Goal: Task Accomplishment & Management: Complete application form

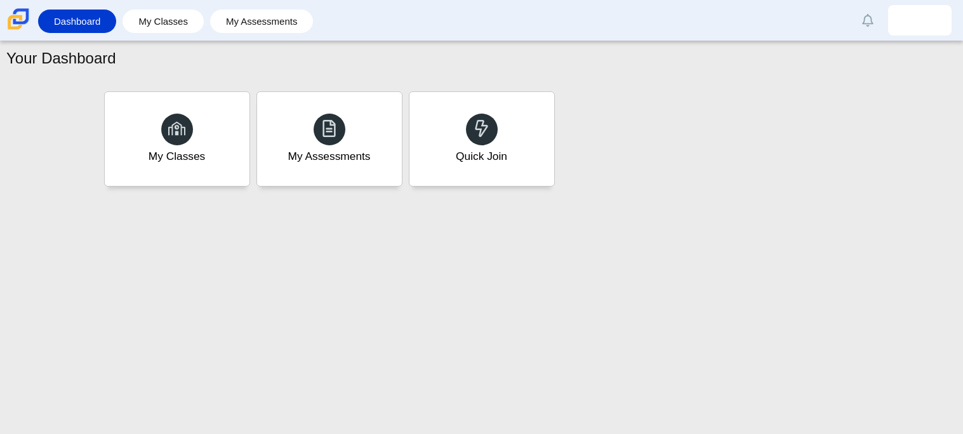
click at [620, 188] on div "My Classes My Assessments Quick Join" at bounding box center [482, 139] width 762 height 102
click at [501, 129] on div "Quick Join" at bounding box center [481, 139] width 151 height 98
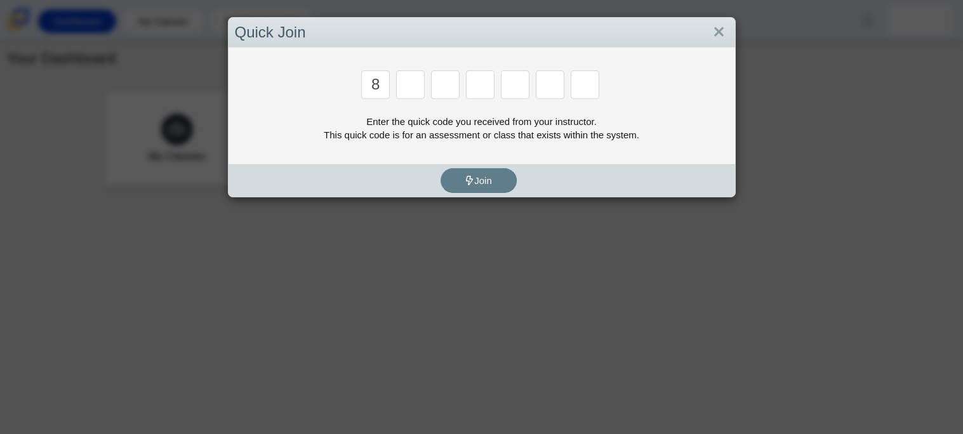
type input "8"
type input "y"
type input "k"
type input "w"
type input "v"
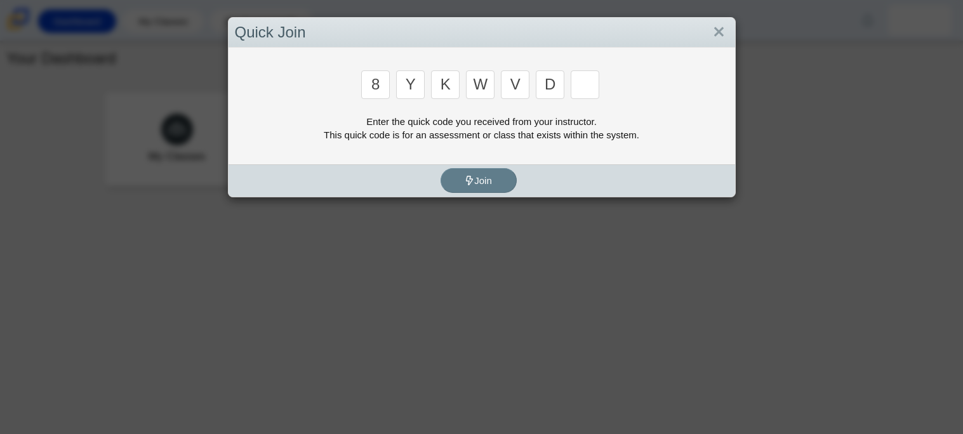
type input "d"
type input "3"
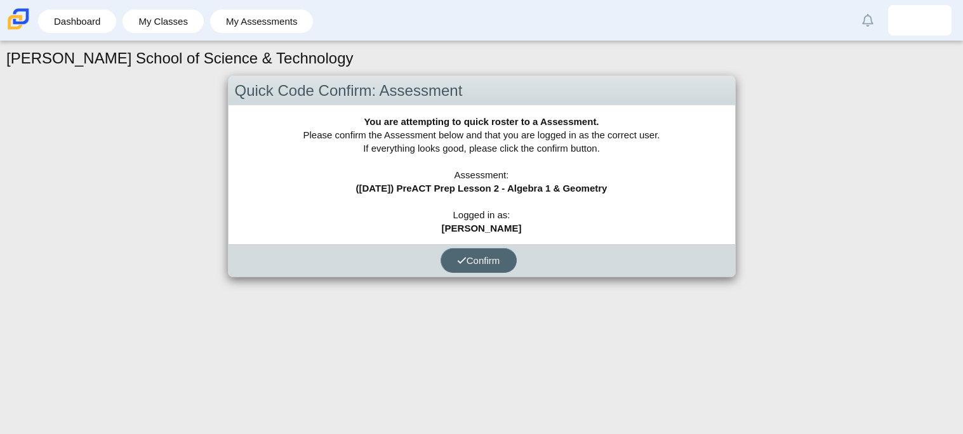
click at [485, 259] on span "Confirm" at bounding box center [478, 260] width 43 height 11
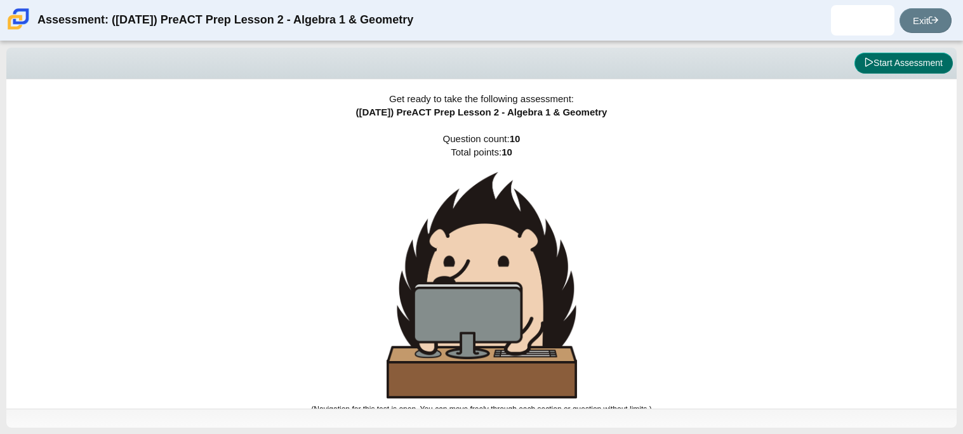
click at [895, 58] on button "Start Assessment" at bounding box center [904, 64] width 98 height 22
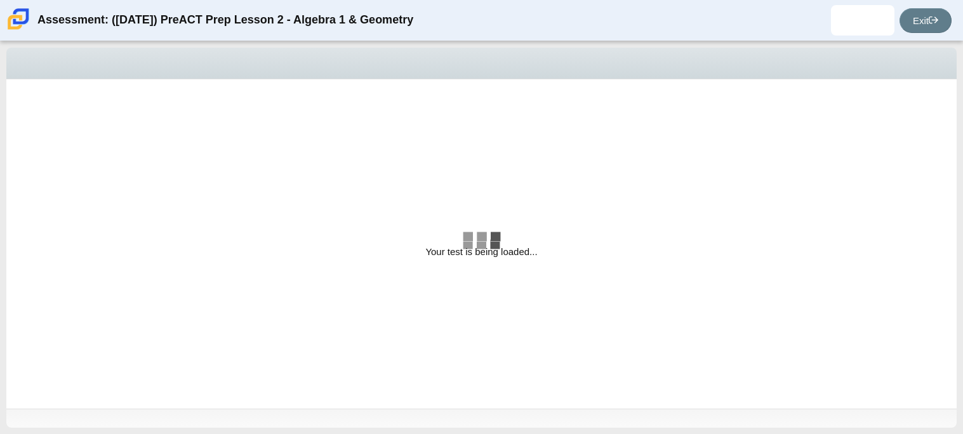
select select "bbf5d072-3e0b-44c4-9a12-6e7c9033f65b"
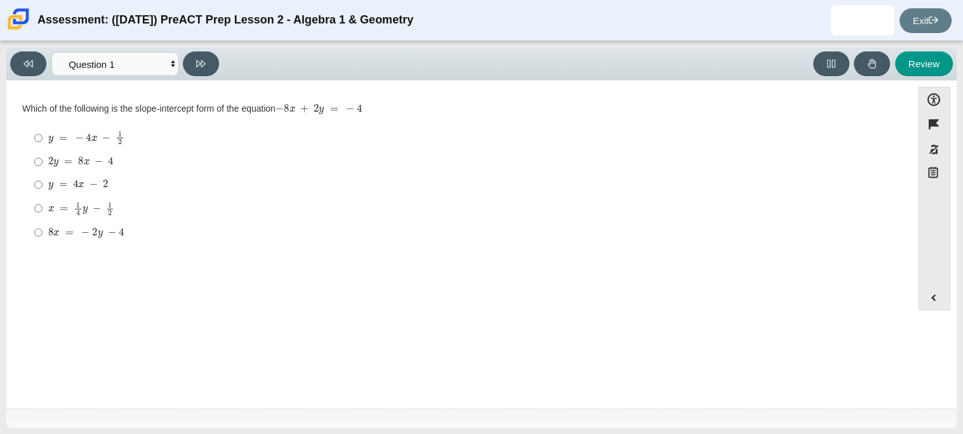
drag, startPoint x: 22, startPoint y: 106, endPoint x: 363, endPoint y: 103, distance: 340.4
click at [363, 103] on div "Which of the following is the slope-intercept form of the equation − 8 x + 2 y …" at bounding box center [459, 109] width 875 height 13
copy div "Which of the following is the slope-intercept form of the equation"
click at [100, 184] on mjx-math "Assessment items" at bounding box center [78, 185] width 60 height 11
click at [43, 184] on input "y = 4 x − 2 y = 4 x − 2" at bounding box center [38, 184] width 8 height 23
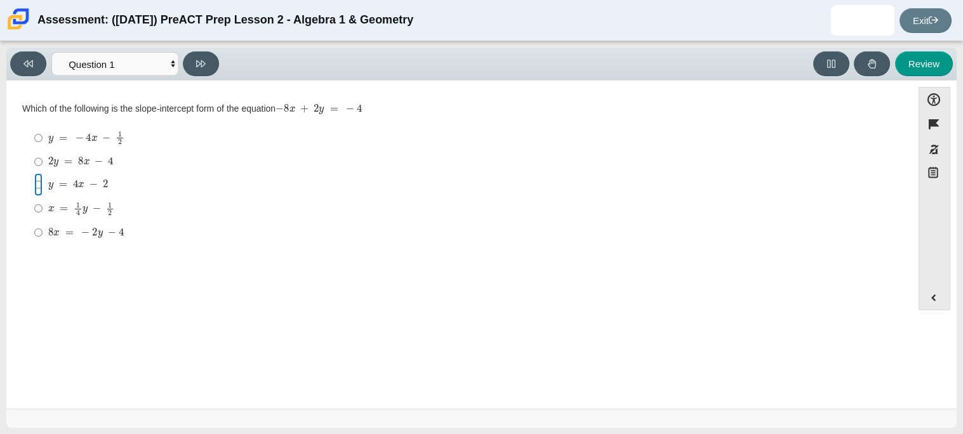
radio input "true"
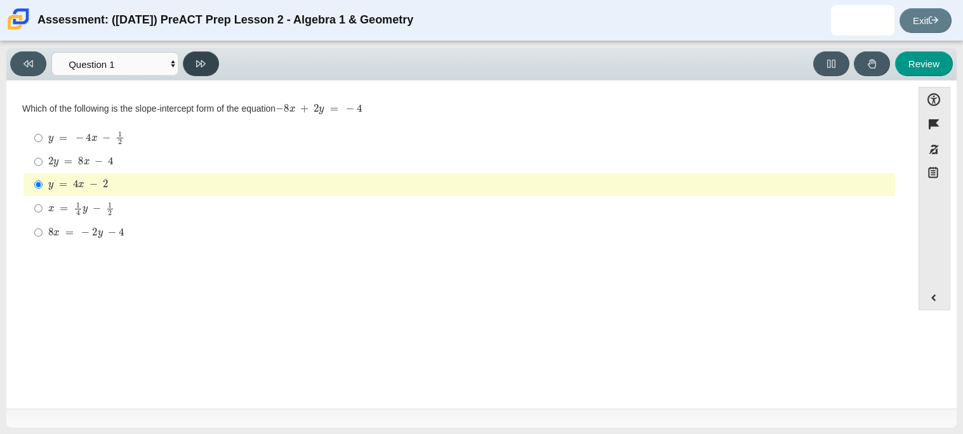
click at [203, 61] on icon at bounding box center [201, 63] width 10 height 7
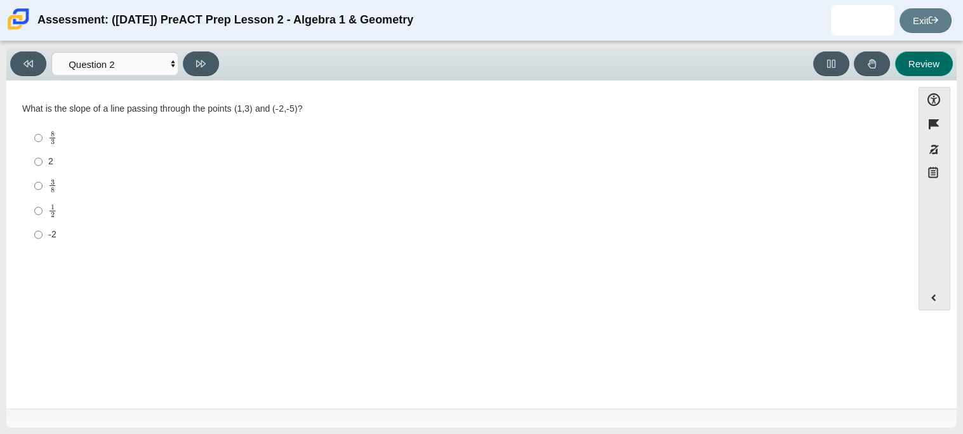
click at [923, 69] on button "Review" at bounding box center [924, 63] width 58 height 25
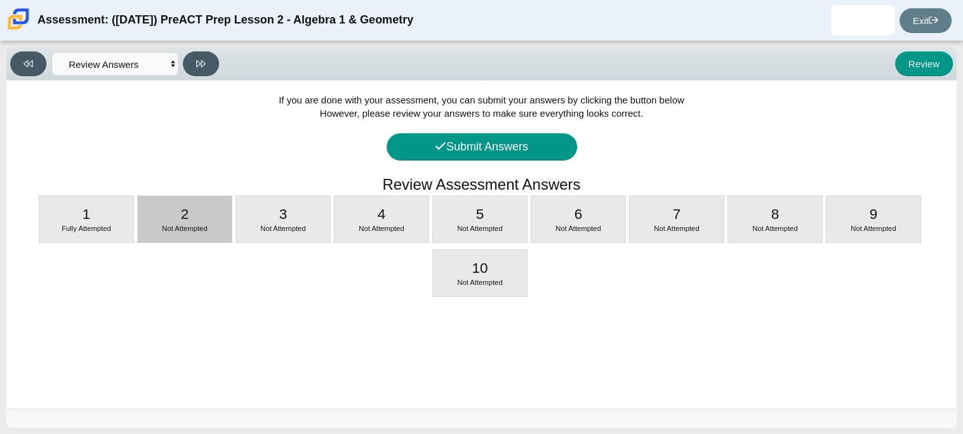
click at [176, 210] on div "2 Not Attempted" at bounding box center [185, 219] width 94 height 46
select select "ed62e223-81bd-4cbf-ab48-ab975844bd1f"
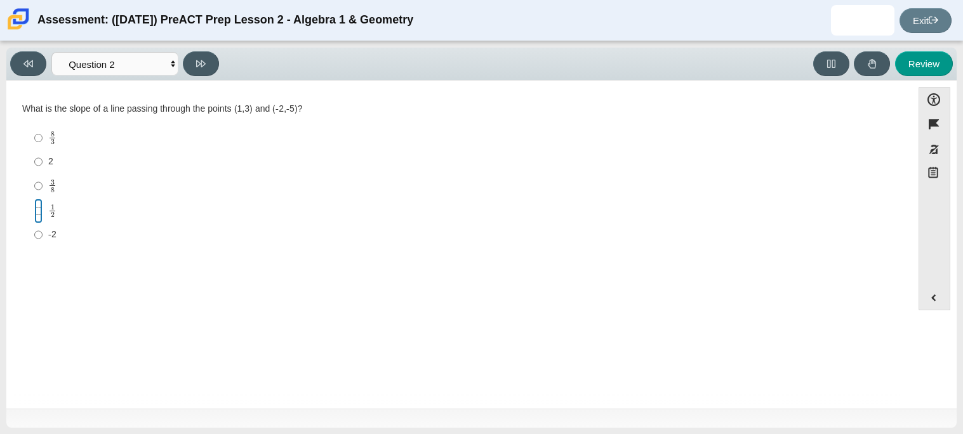
click at [41, 215] on input "1 2 1 half" at bounding box center [38, 211] width 8 height 25
radio input "true"
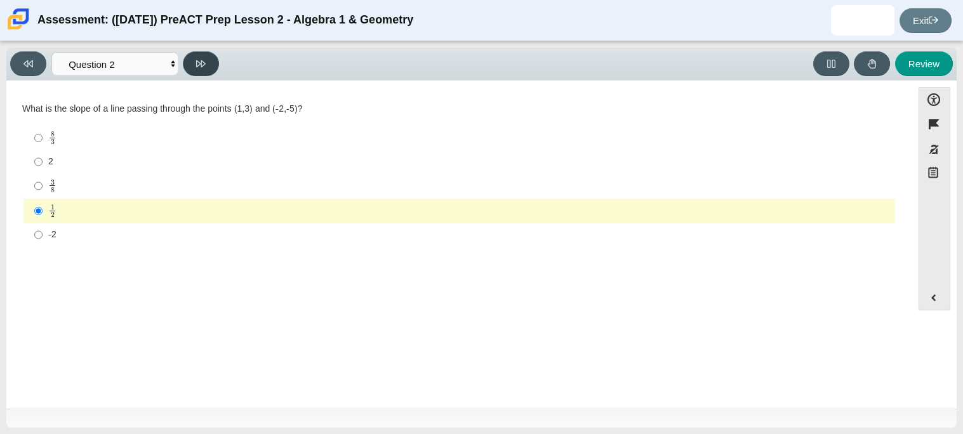
click at [198, 70] on button at bounding box center [201, 63] width 36 height 25
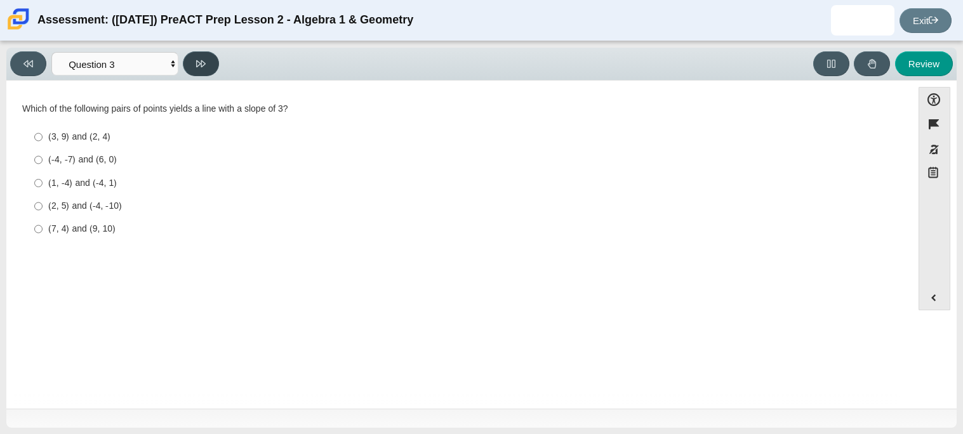
click at [198, 61] on icon at bounding box center [201, 64] width 10 height 10
select select "89427bb7-e313-4f00-988f-8b8255897029"
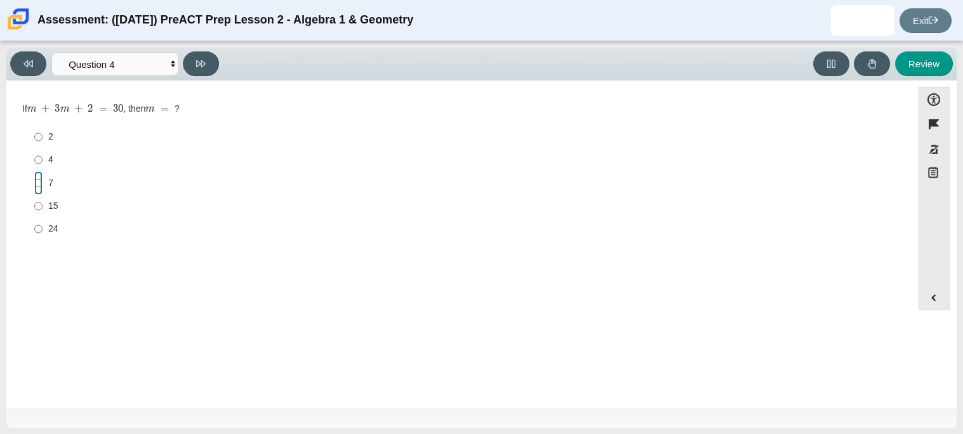
click at [40, 182] on input "7 7" at bounding box center [38, 182] width 8 height 23
radio input "true"
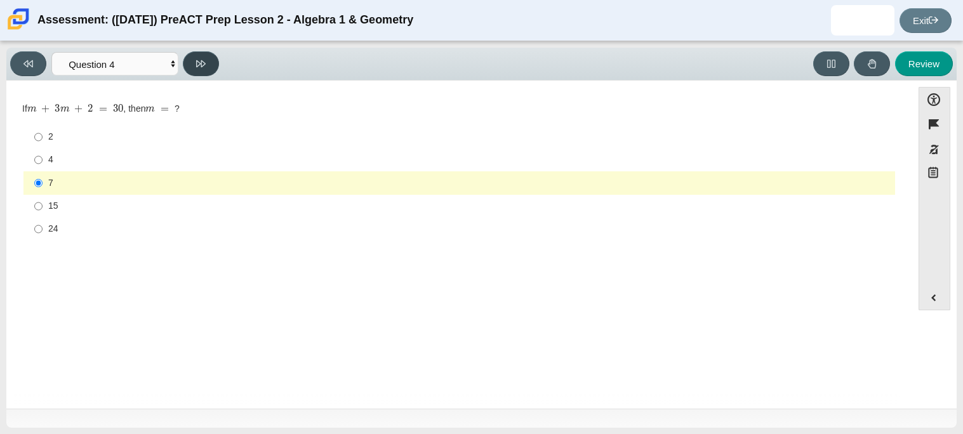
click at [201, 64] on icon at bounding box center [201, 63] width 10 height 7
select select "489dcffd-4e6a-49cf-a9d6-ad1d4a911a4e"
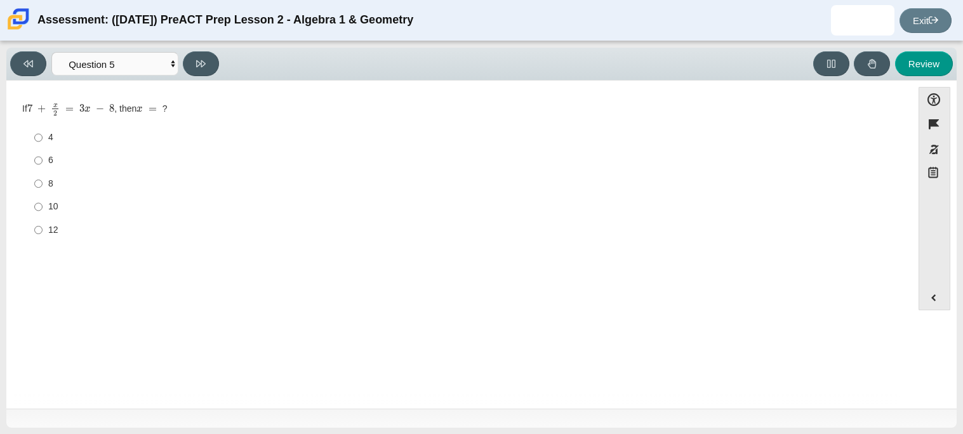
click at [154, 90] on div "Question If 7 + x 2 = 3 x − 8 , then x = ? Responses 4 4 6 6 8 8 10 10 12 12" at bounding box center [460, 175] width 894 height 170
click at [46, 167] on label "6 6" at bounding box center [460, 160] width 870 height 23
click at [43, 167] on input "6 6" at bounding box center [38, 160] width 8 height 23
radio input "true"
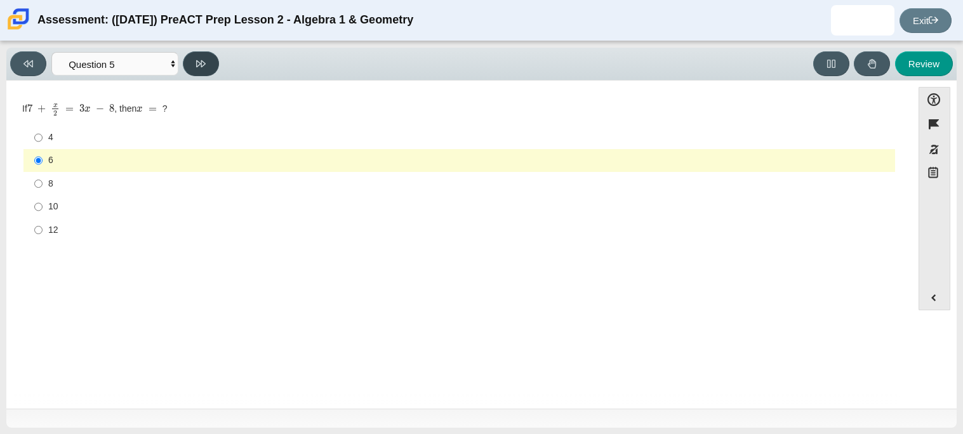
click at [191, 63] on button at bounding box center [201, 63] width 36 height 25
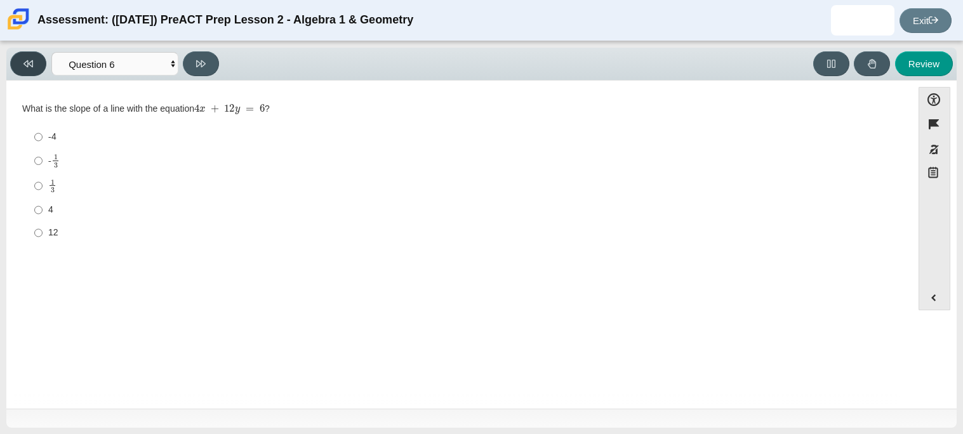
click at [22, 62] on button at bounding box center [28, 63] width 36 height 25
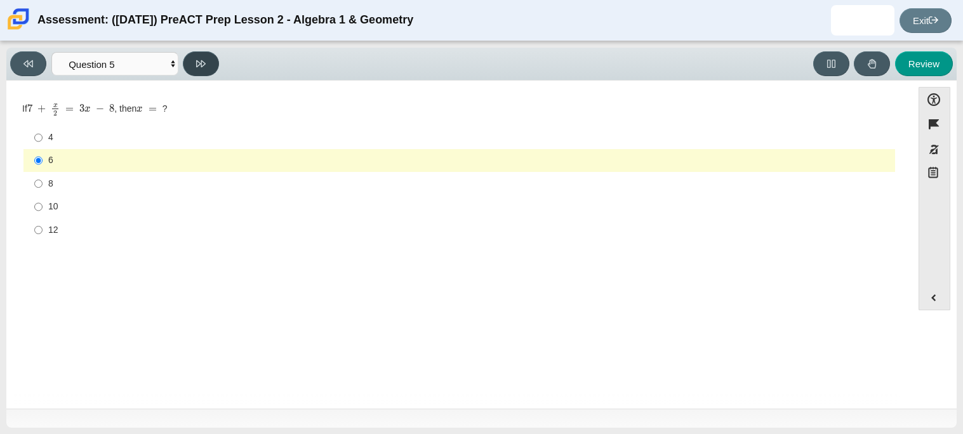
click at [205, 69] on button at bounding box center [201, 63] width 36 height 25
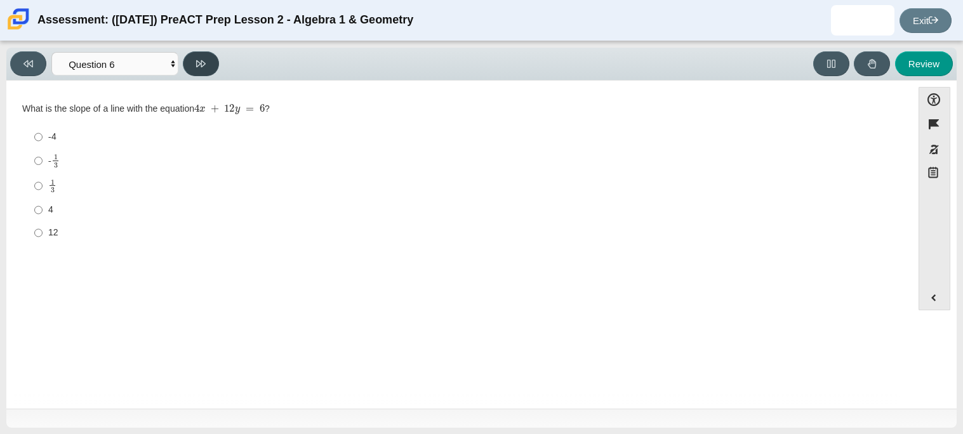
click at [205, 69] on button at bounding box center [201, 63] width 36 height 25
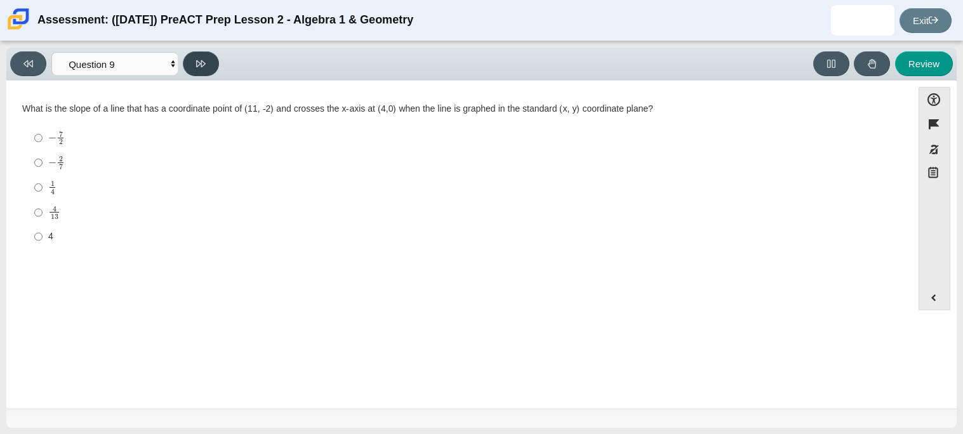
click at [205, 69] on button at bounding box center [201, 63] width 36 height 25
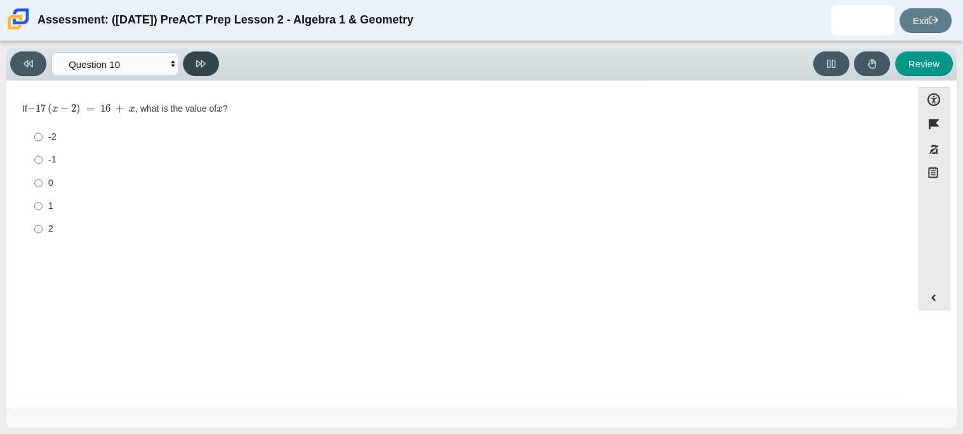
click at [205, 69] on button at bounding box center [201, 63] width 36 height 25
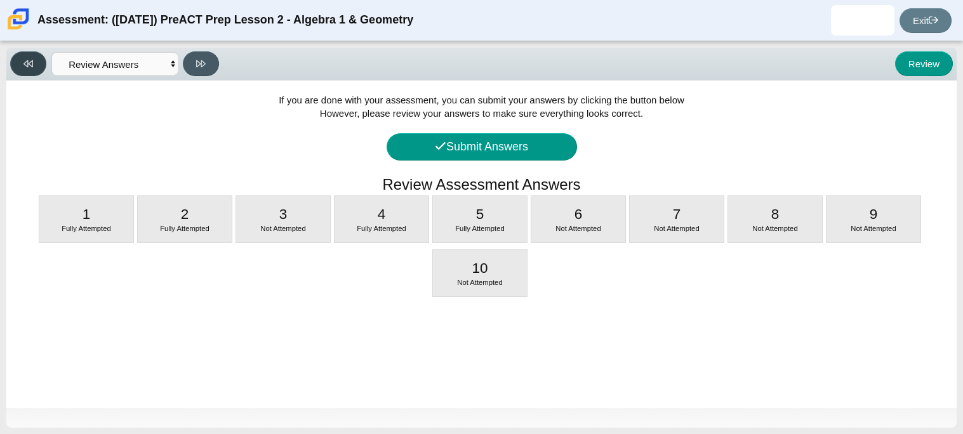
click at [24, 63] on icon at bounding box center [28, 63] width 10 height 7
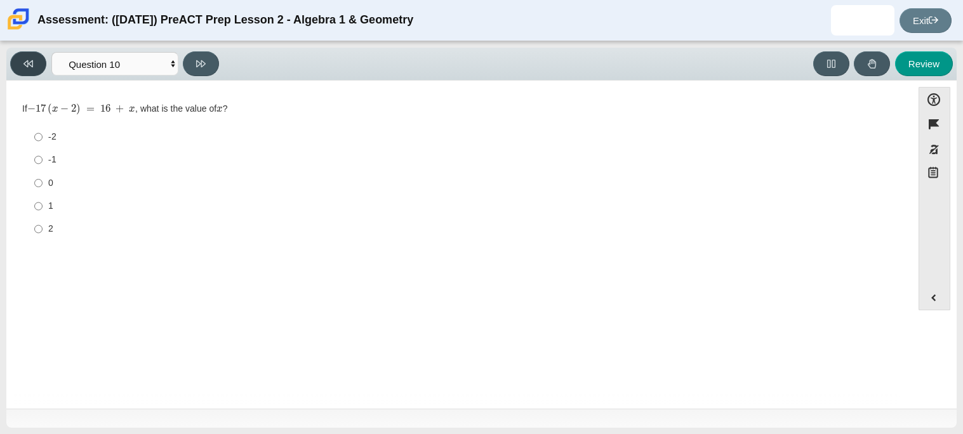
click at [24, 63] on icon at bounding box center [28, 63] width 10 height 7
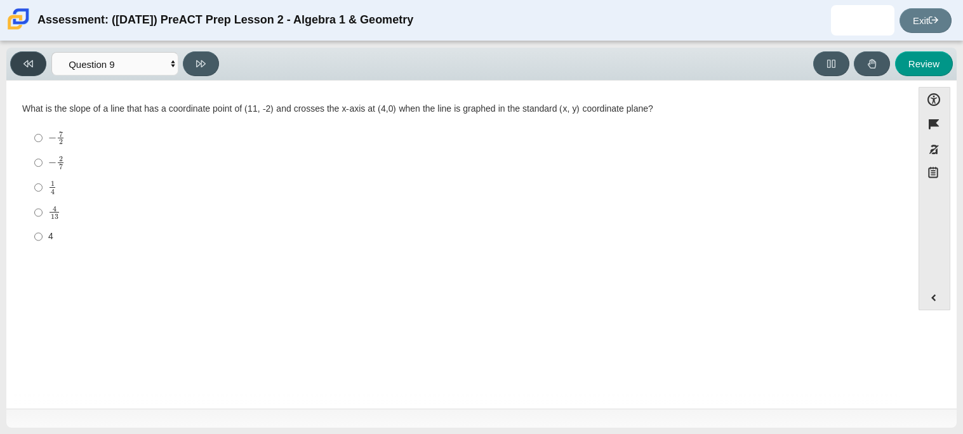
click at [24, 63] on icon at bounding box center [28, 63] width 10 height 7
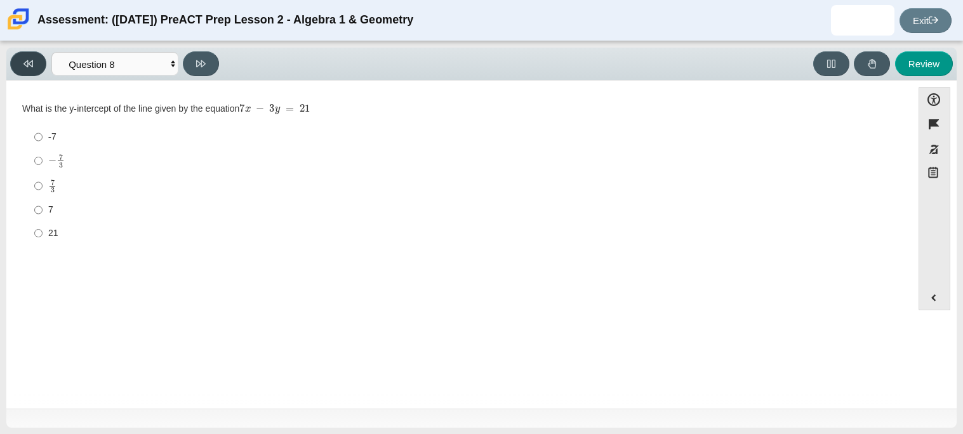
click at [24, 63] on icon at bounding box center [28, 63] width 10 height 7
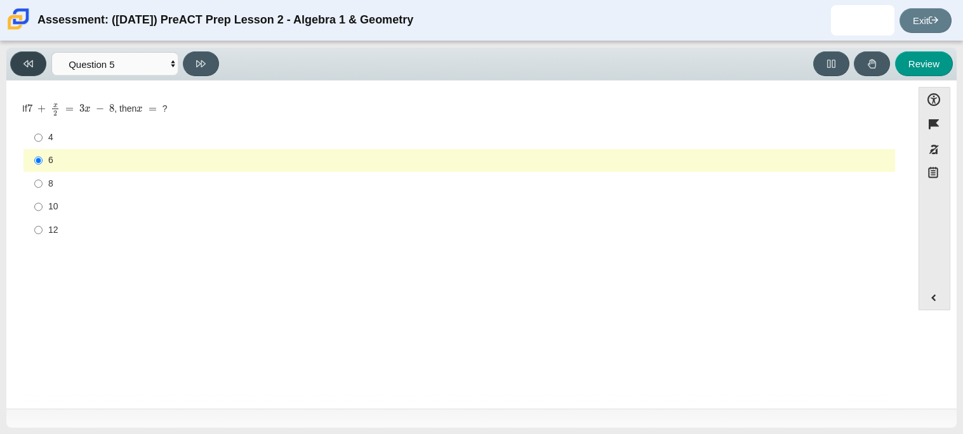
click at [24, 63] on icon at bounding box center [28, 63] width 10 height 7
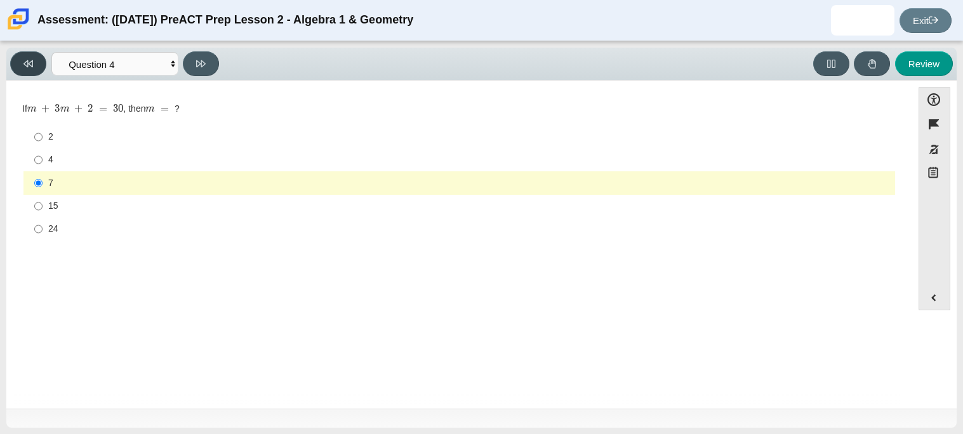
click at [24, 63] on icon at bounding box center [28, 63] width 10 height 7
select select "97f4f5fa-a52e-4fed-af51-565bfcdf47cb"
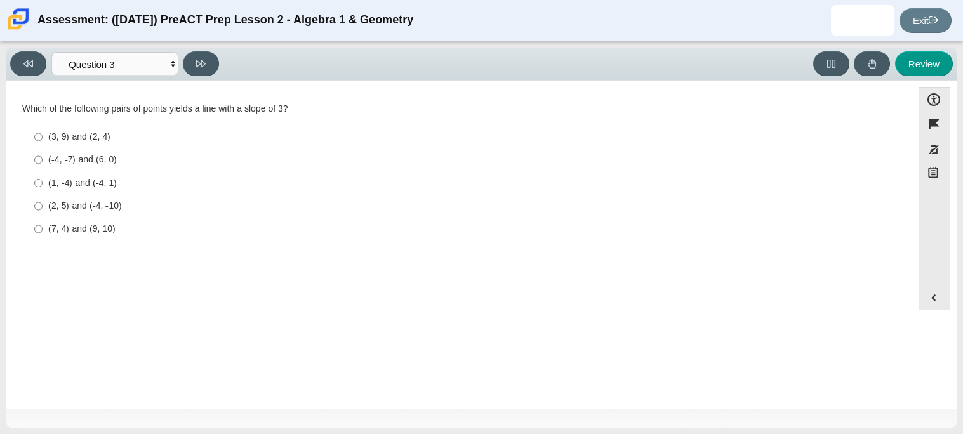
click at [104, 188] on div "(1, -4) and (-4, 1)" at bounding box center [469, 183] width 842 height 13
click at [43, 188] on input "(1, -4) and (-4, 1) (1, -4) and (-4, 1)" at bounding box center [38, 182] width 8 height 23
radio input "true"
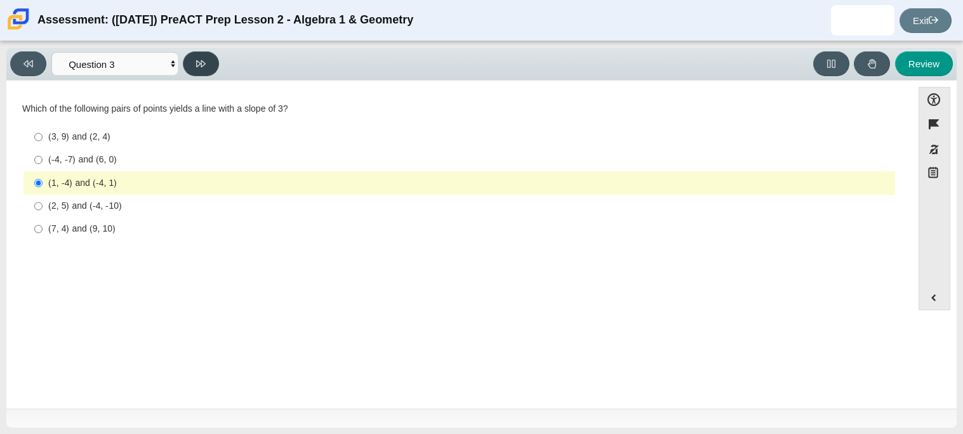
click at [205, 55] on button at bounding box center [201, 63] width 36 height 25
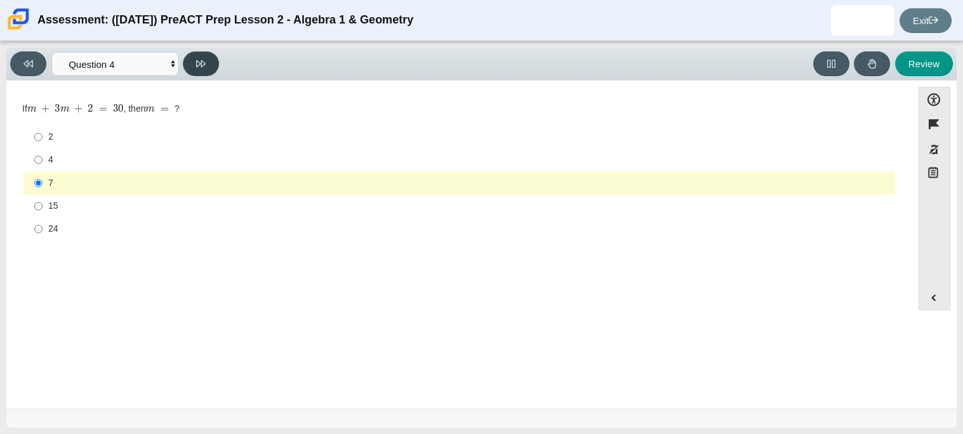
click at [200, 55] on button at bounding box center [201, 63] width 36 height 25
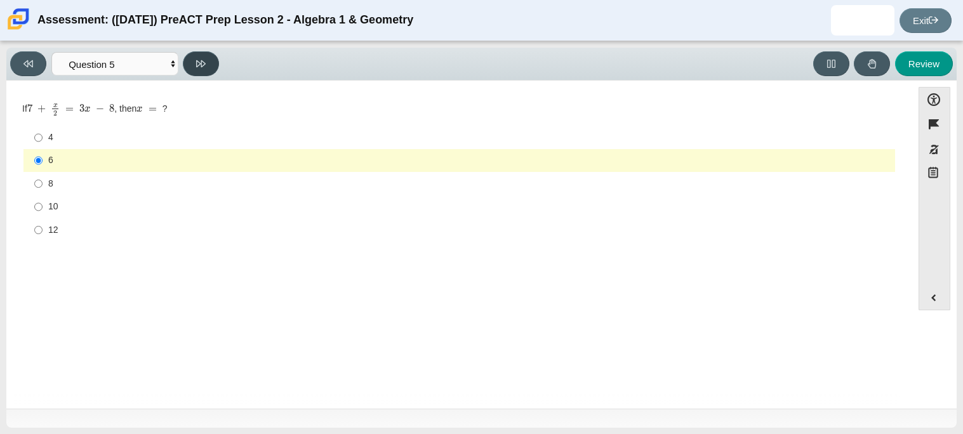
click at [196, 60] on icon at bounding box center [201, 64] width 10 height 10
select select "210571de-36a6-4d8e-a361-ceff8ef801dc"
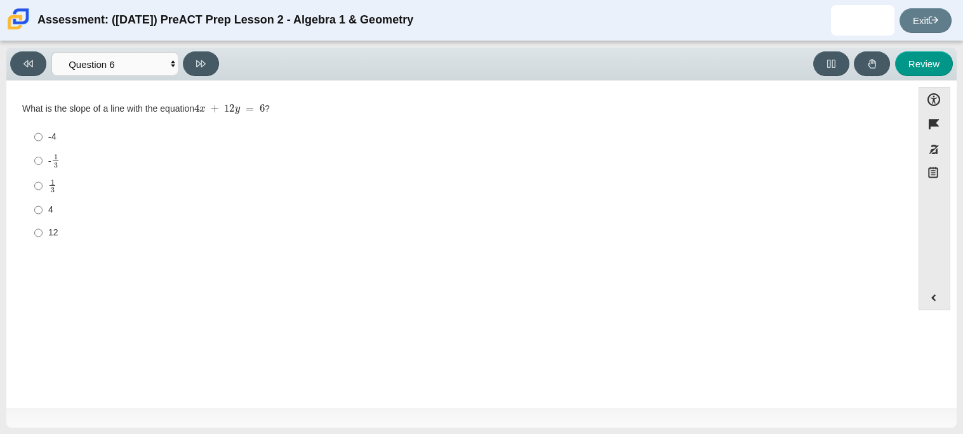
click at [61, 163] on div "- 1 3" at bounding box center [469, 161] width 842 height 15
click at [43, 163] on input "- 1 3 -1 third" at bounding box center [38, 161] width 8 height 25
radio input "true"
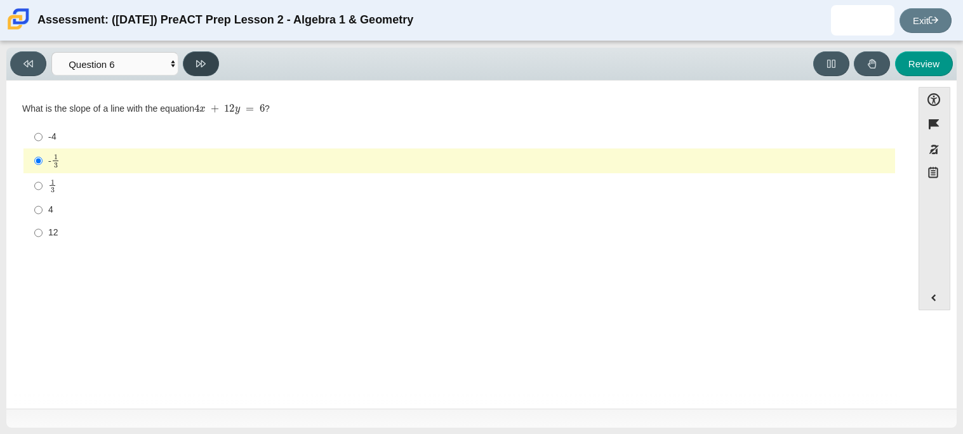
click at [205, 69] on button at bounding box center [201, 63] width 36 height 25
select select "ec95ace6-bebc-42b8-9428-40567494d4da"
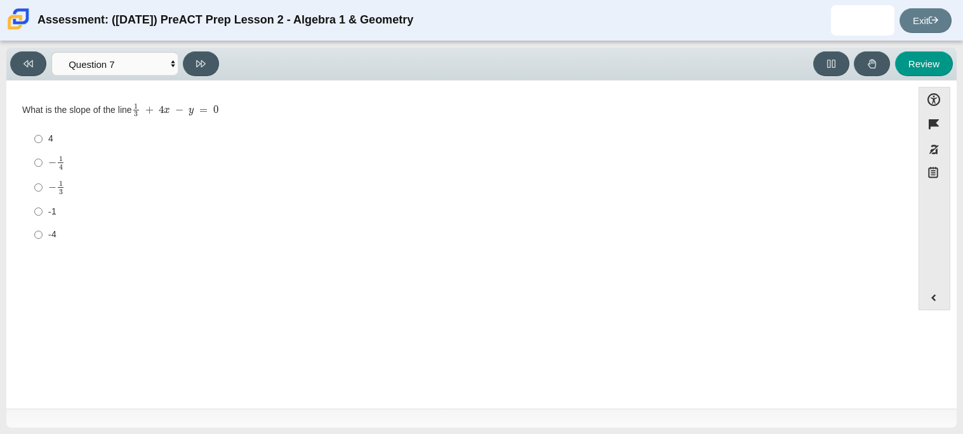
click at [71, 185] on div "− 1 3" at bounding box center [469, 187] width 842 height 15
click at [43, 185] on input "− 1 3 negative 1 third" at bounding box center [38, 187] width 8 height 25
radio input "true"
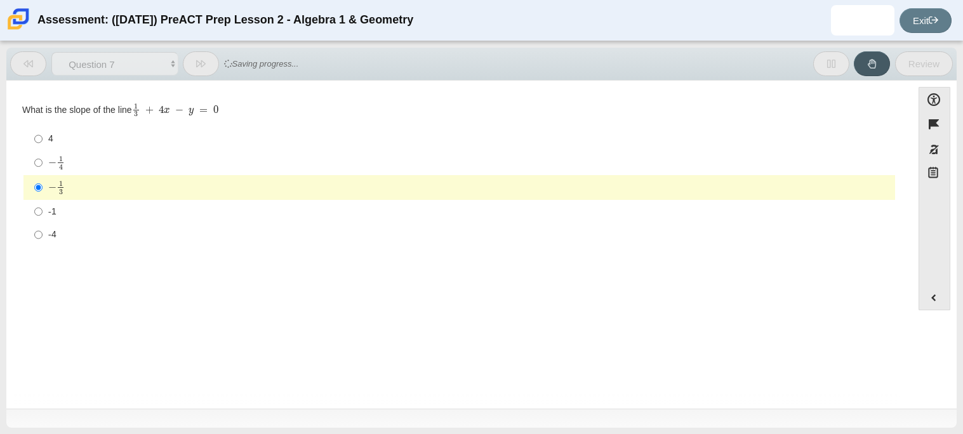
click at [71, 185] on div "− 1 3" at bounding box center [469, 187] width 842 height 15
click at [43, 185] on input "− 1 3 negative 1 third" at bounding box center [38, 187] width 8 height 25
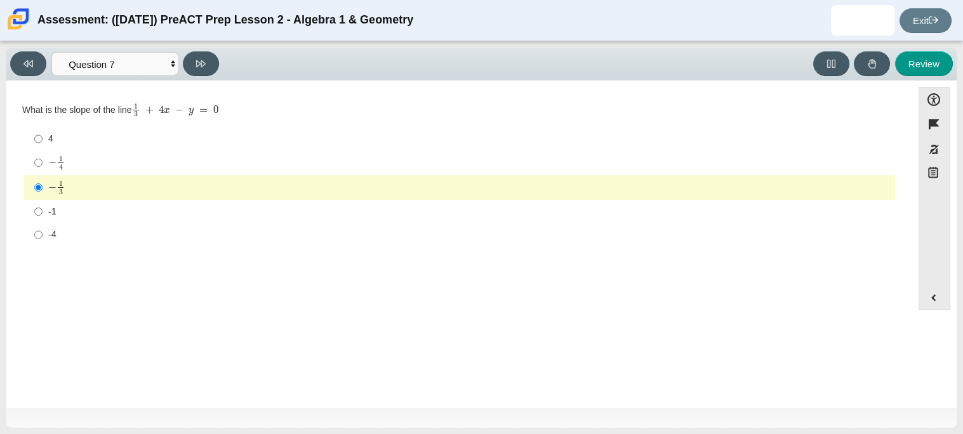
click at [60, 234] on div "-4" at bounding box center [469, 235] width 842 height 13
click at [43, 234] on input "-4 -4" at bounding box center [38, 235] width 8 height 23
radio input "true"
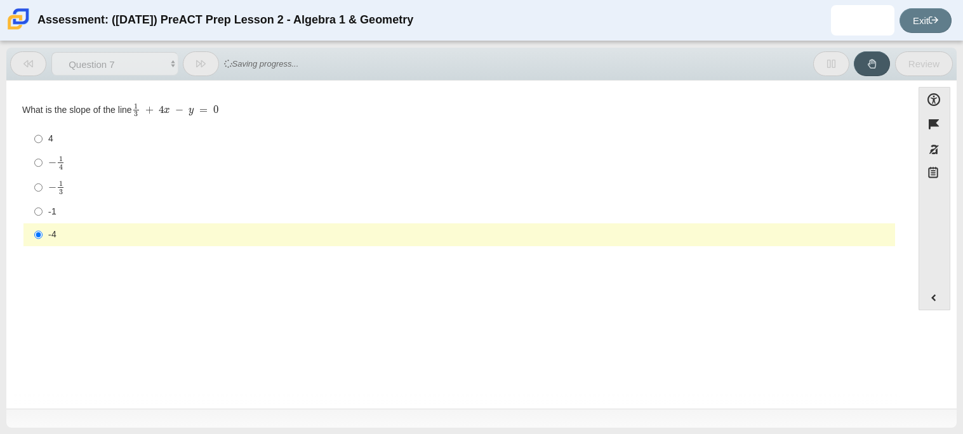
click at [198, 60] on icon at bounding box center [201, 63] width 10 height 7
select select "ce81fe10-bf29-4b5e-8bd7-4f47f2fed4d8"
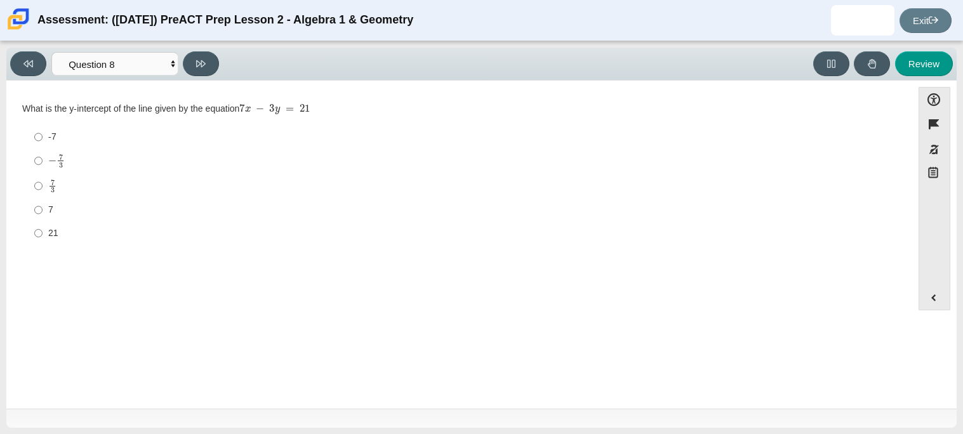
click at [53, 207] on div "7" at bounding box center [469, 210] width 842 height 13
click at [43, 207] on input "7 7" at bounding box center [38, 210] width 8 height 23
radio input "true"
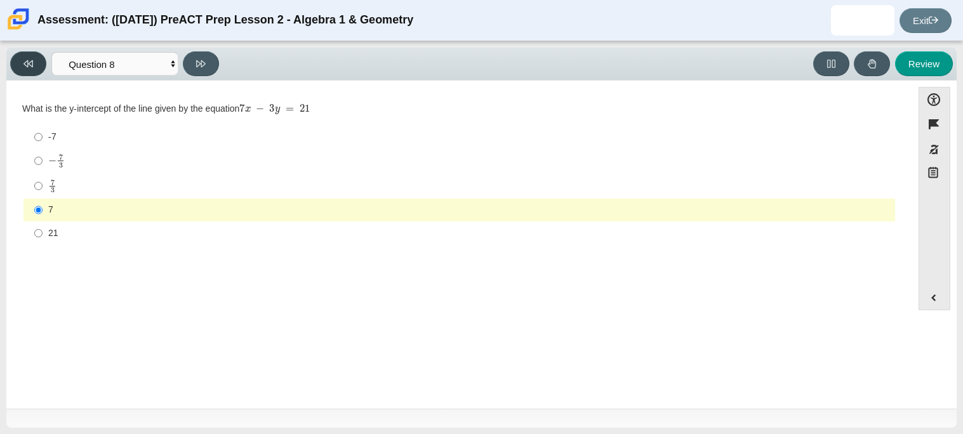
click at [31, 56] on button at bounding box center [28, 63] width 36 height 25
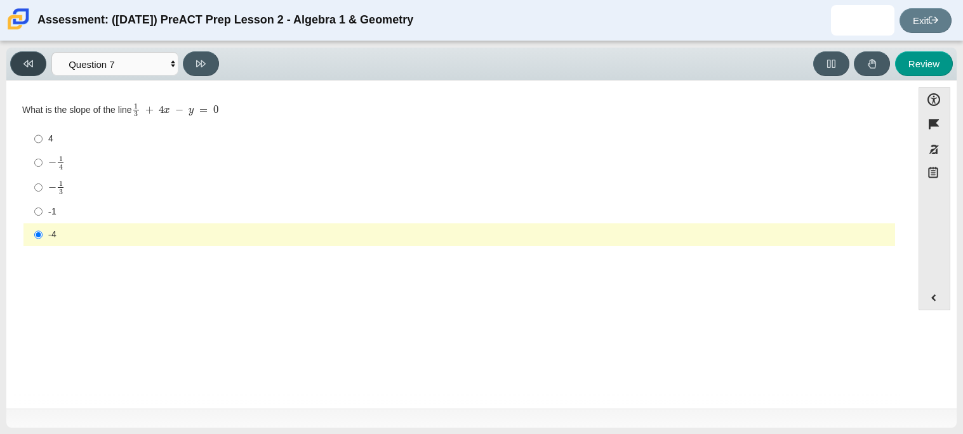
click at [27, 59] on icon at bounding box center [28, 64] width 10 height 10
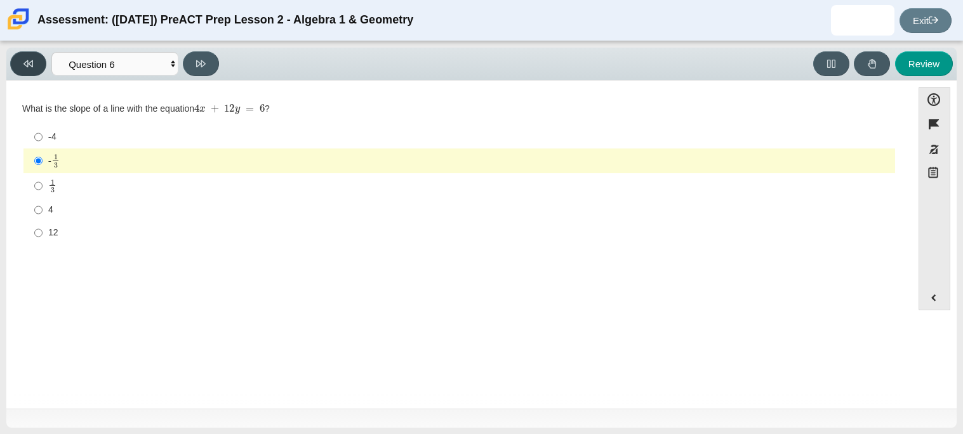
click at [32, 59] on icon at bounding box center [28, 64] width 10 height 10
click at [202, 62] on icon at bounding box center [201, 64] width 10 height 10
click at [201, 62] on icon at bounding box center [201, 63] width 10 height 7
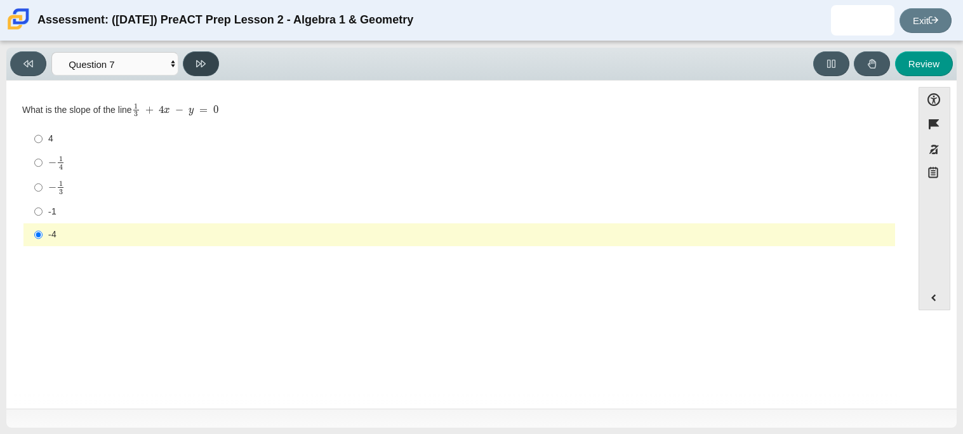
click at [201, 62] on icon at bounding box center [201, 63] width 10 height 7
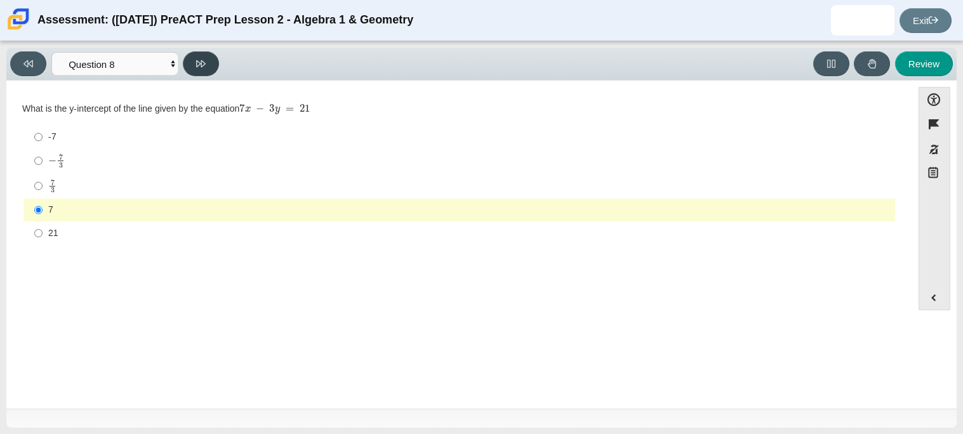
click at [201, 62] on icon at bounding box center [201, 63] width 10 height 7
select select "14773eaf-2ca1-47ae-afe7-a624a56f34b3"
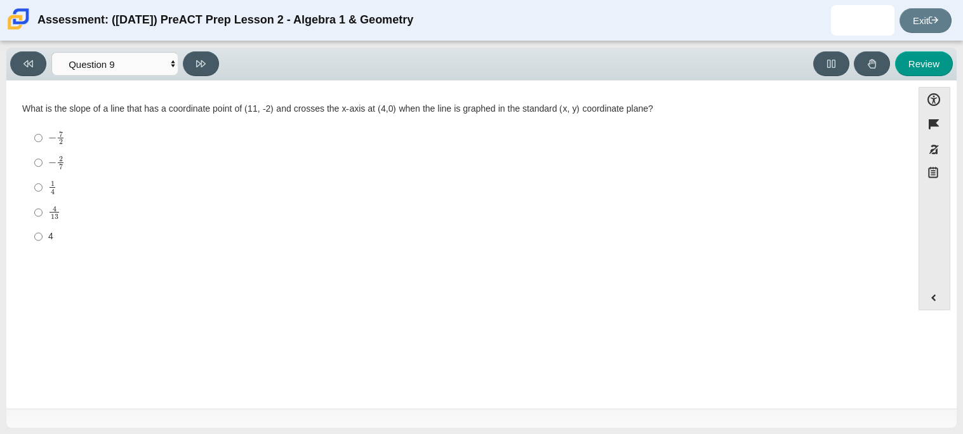
click at [57, 190] on div "1 4" at bounding box center [469, 187] width 842 height 14
click at [43, 190] on input "1 4 1 fourth" at bounding box center [38, 187] width 8 height 25
radio input "true"
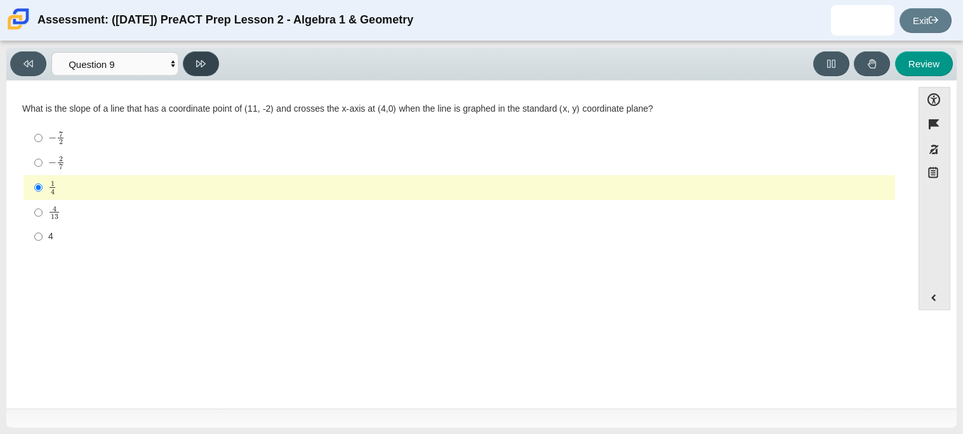
click at [203, 59] on icon at bounding box center [201, 64] width 10 height 10
select select "96b71634-eacb-4f7e-8aef-411727d9bcba"
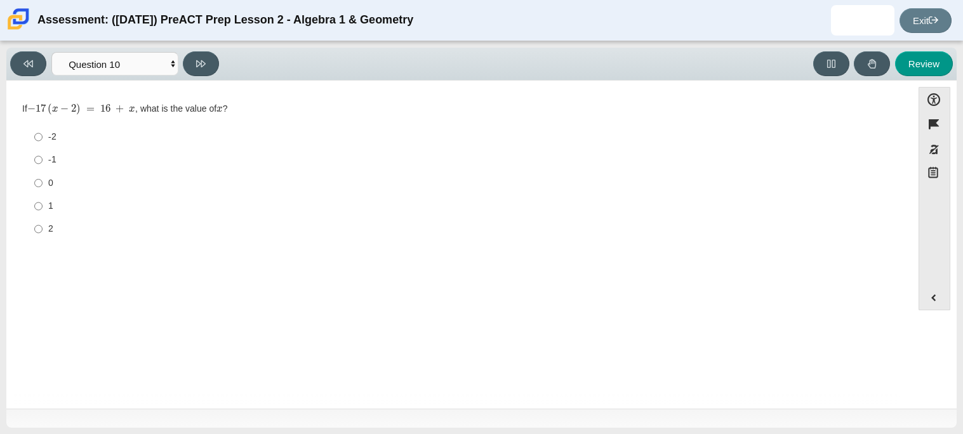
click at [55, 166] on div "-1" at bounding box center [469, 160] width 842 height 13
click at [43, 166] on input "-1 -1" at bounding box center [38, 160] width 8 height 23
radio input "true"
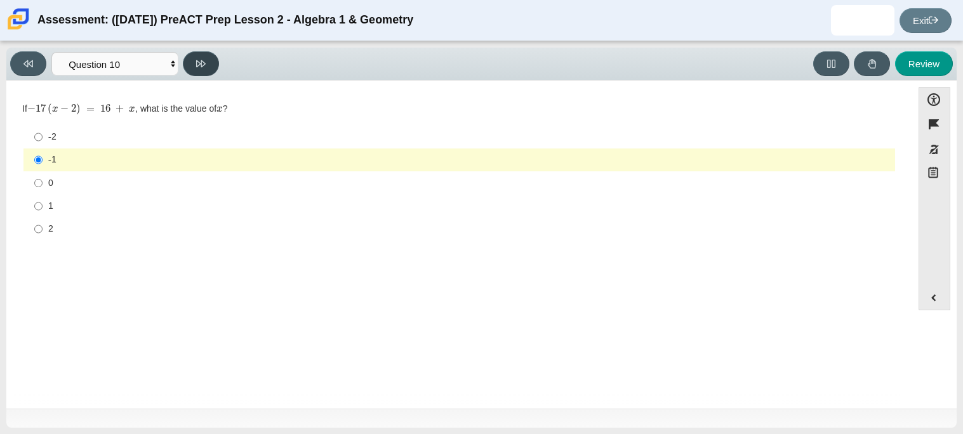
click at [198, 65] on icon at bounding box center [201, 64] width 10 height 10
select select "review"
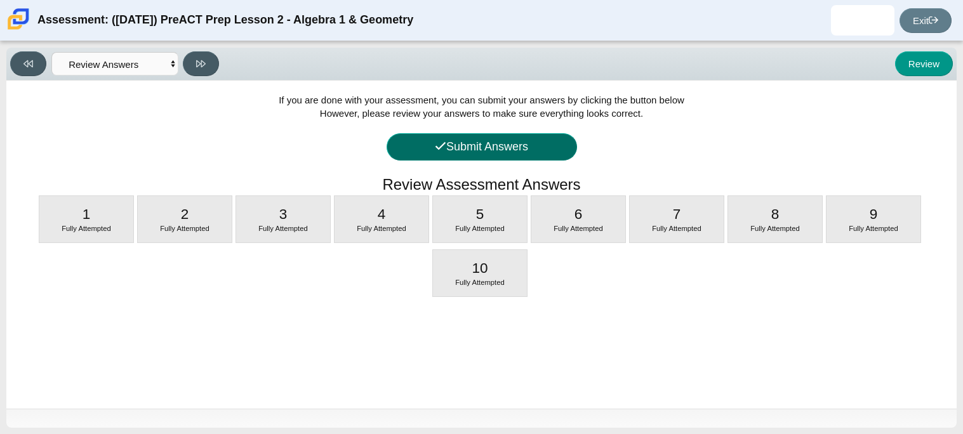
click at [511, 148] on button "Submit Answers" at bounding box center [482, 146] width 191 height 27
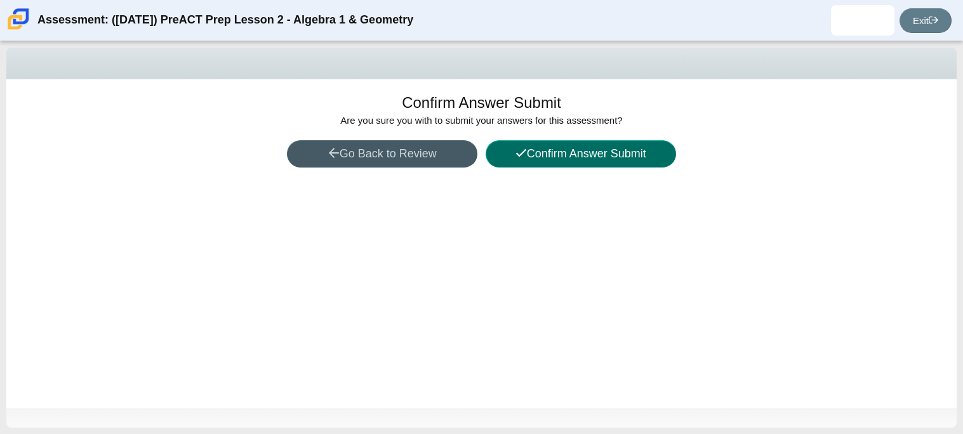
click at [550, 154] on button "Confirm Answer Submit" at bounding box center [581, 153] width 191 height 27
